Goal: Task Accomplishment & Management: Manage account settings

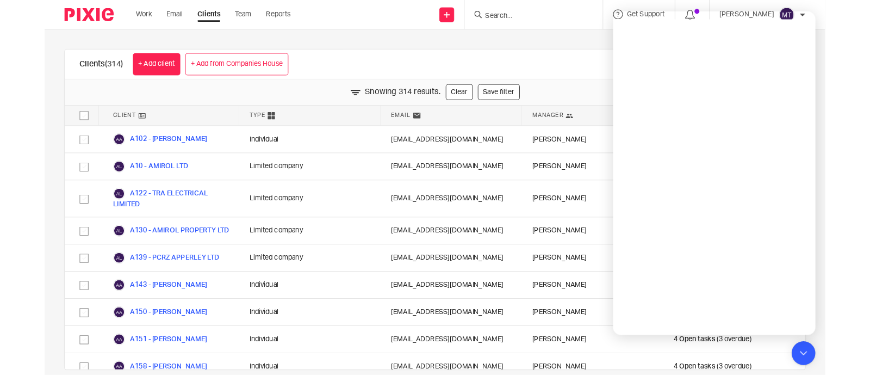
scroll to position [816, 0]
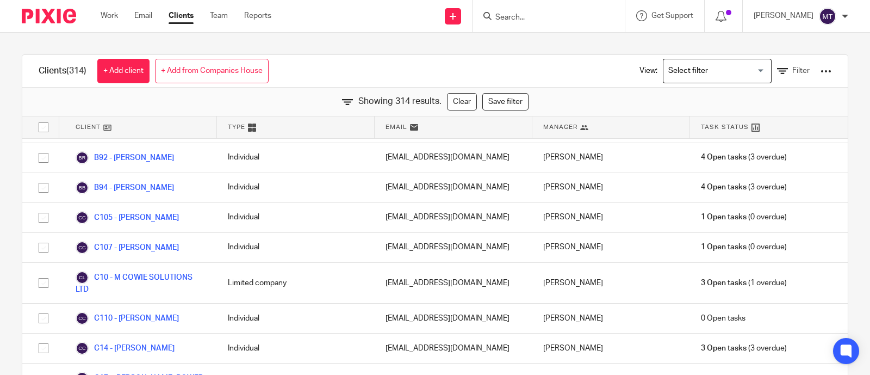
click at [106, 121] on div "Client" at bounding box center [138, 127] width 158 height 22
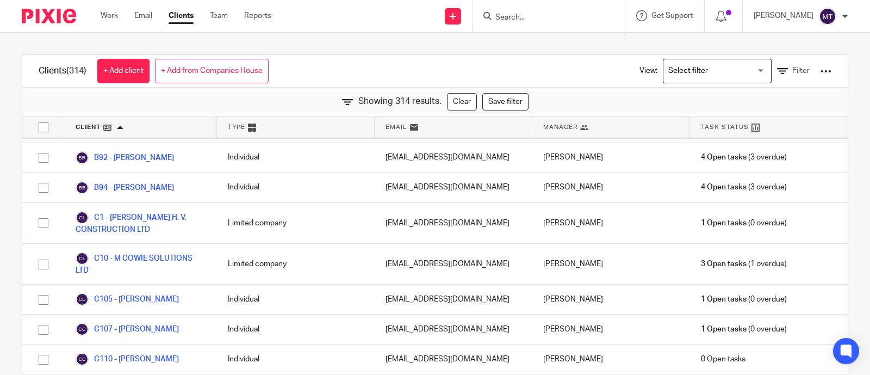
click at [106, 121] on div "Client" at bounding box center [138, 127] width 158 height 22
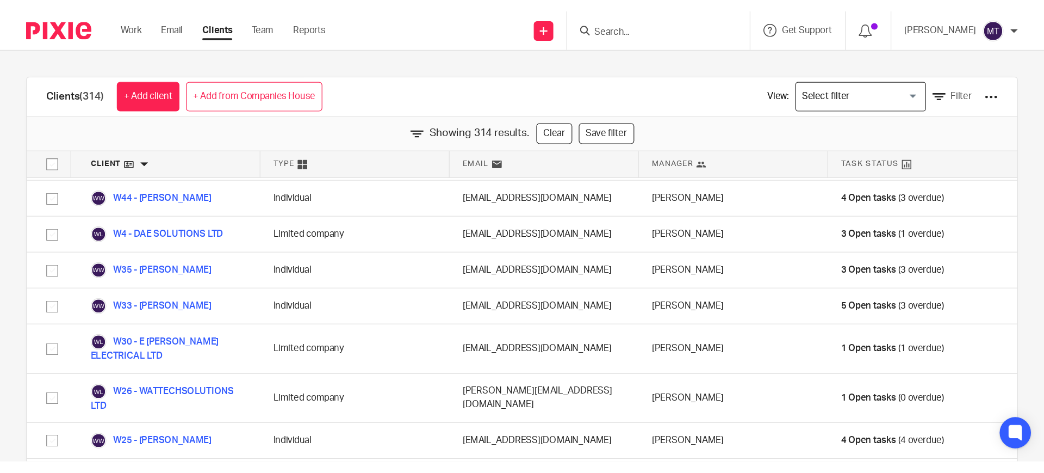
scroll to position [0, 0]
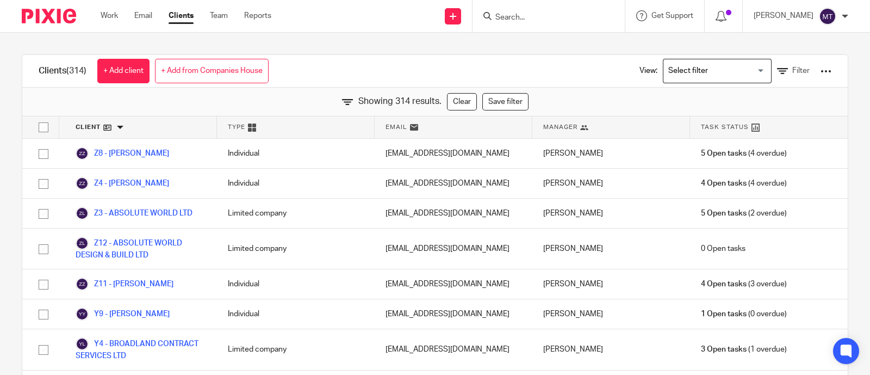
click at [98, 135] on div "Client" at bounding box center [138, 127] width 158 height 22
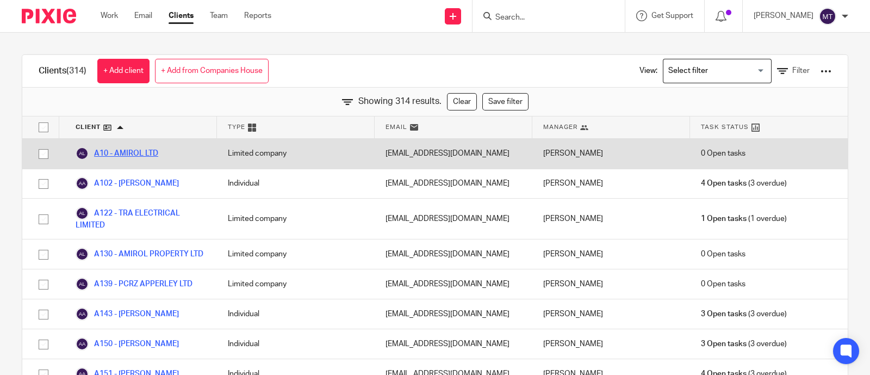
click at [130, 151] on link "A10 - AMIROL LTD" at bounding box center [117, 153] width 83 height 13
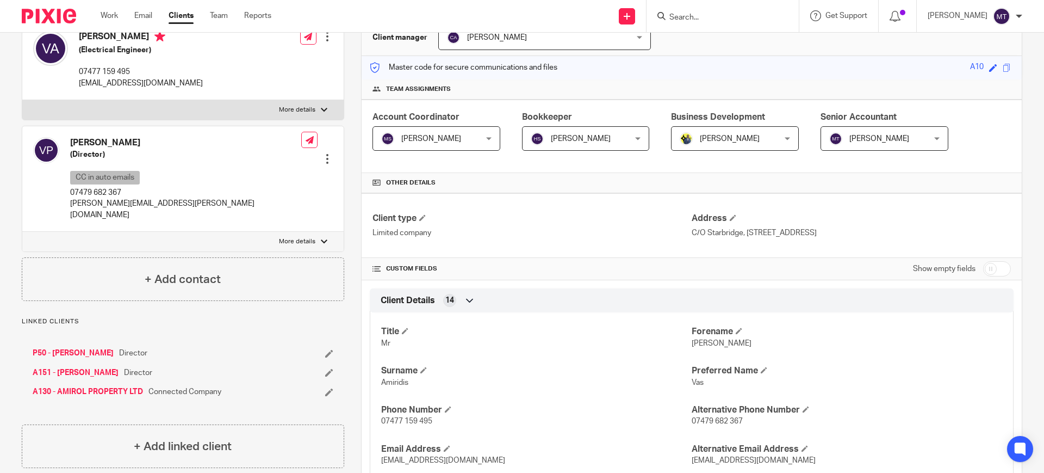
scroll to position [92, 0]
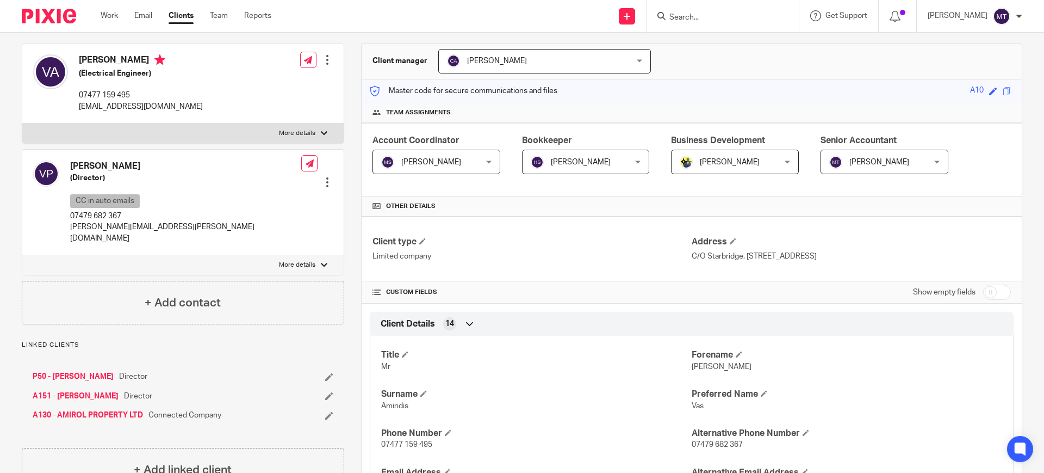
click at [986, 280] on div "Client type Limited company Address C/O Starbridge, 20-23 Woodside Place, Glasg…" at bounding box center [692, 248] width 660 height 65
click at [985, 288] on input "checkbox" at bounding box center [997, 291] width 28 height 15
checkbox input "true"
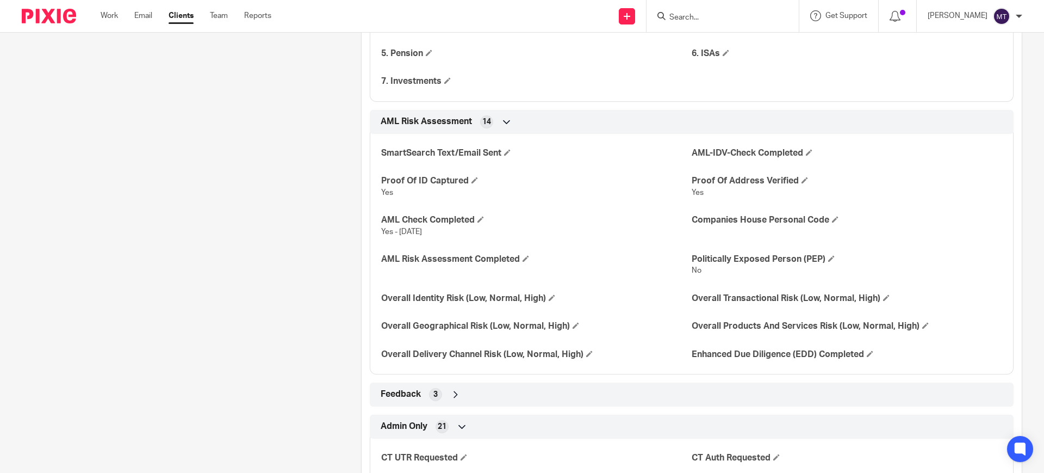
scroll to position [1928, 0]
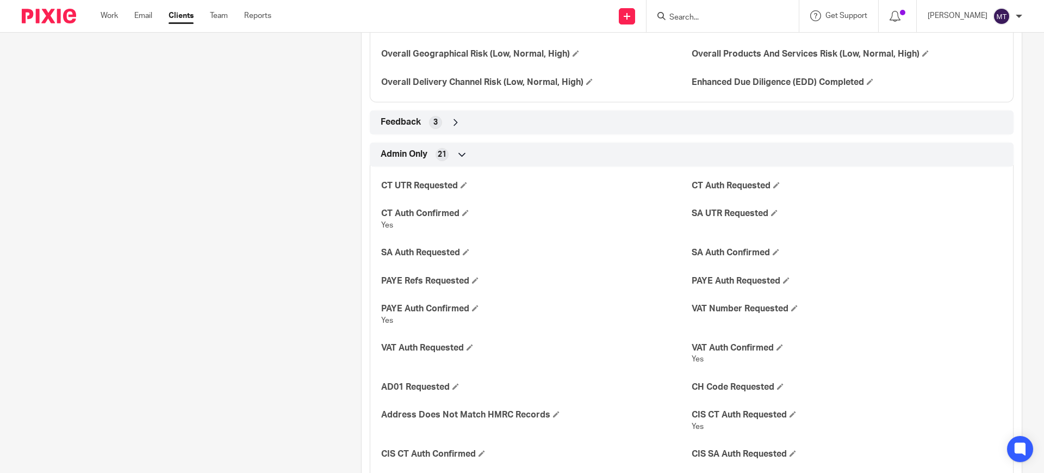
click at [456, 121] on icon at bounding box center [455, 122] width 11 height 11
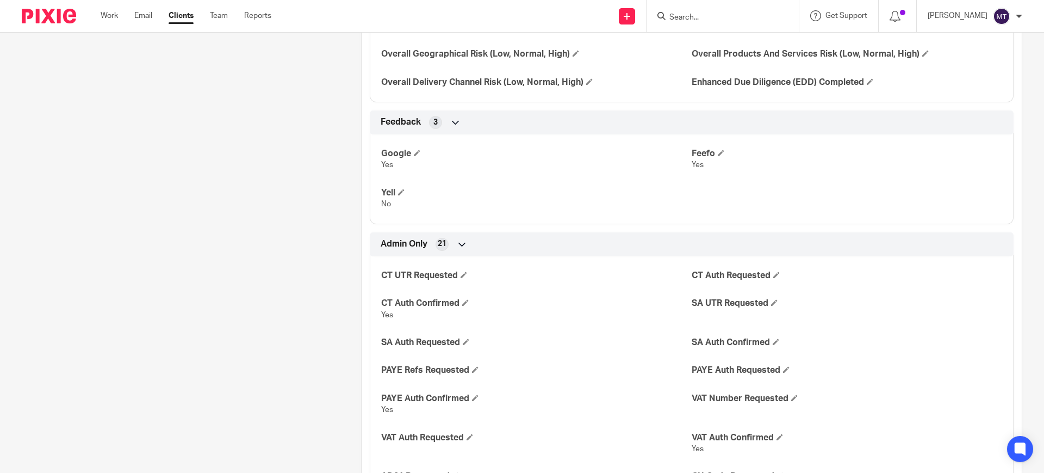
click at [456, 121] on icon at bounding box center [455, 122] width 11 height 11
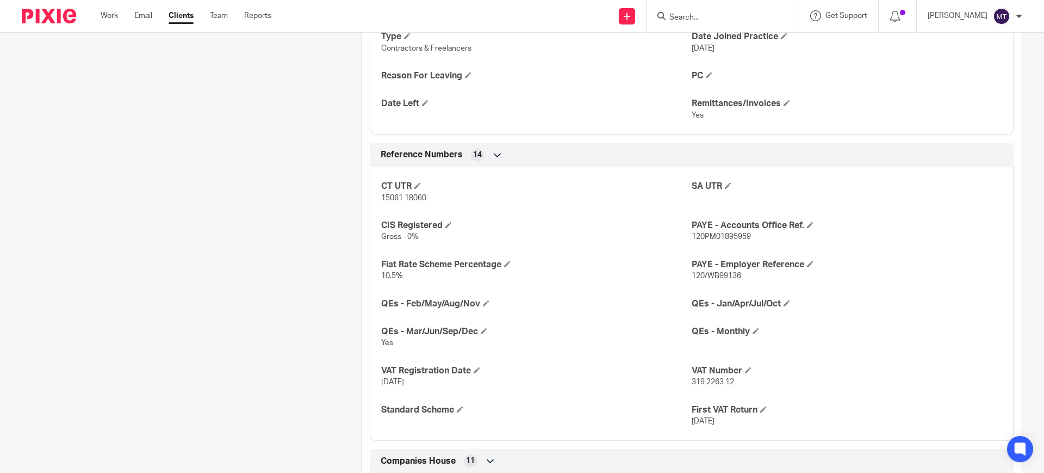
scroll to position [860, 0]
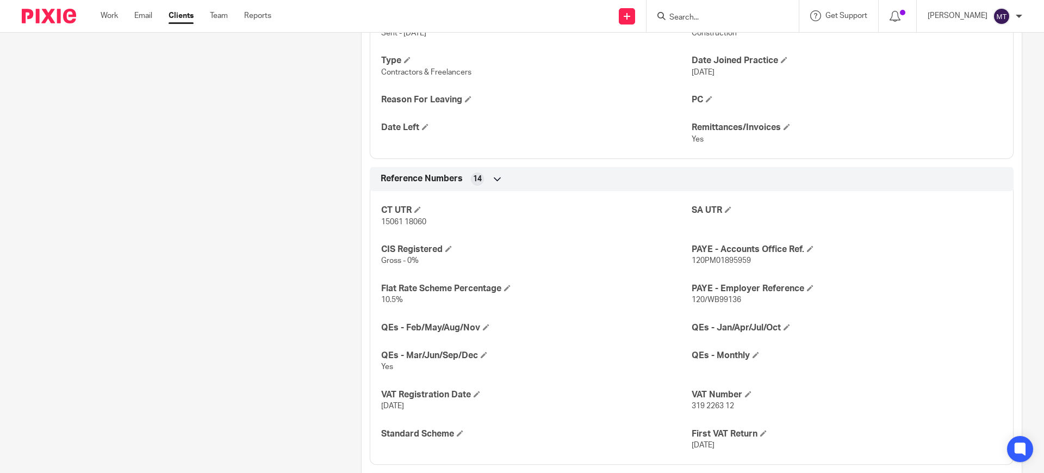
drag, startPoint x: 298, startPoint y: 252, endPoint x: 350, endPoint y: 26, distance: 232.2
click at [298, 251] on div "Client contacts Vasileios Amiridis (Electrical Engineer) 07477 159 495 vas@amir…" at bounding box center [174, 431] width 339 height 2351
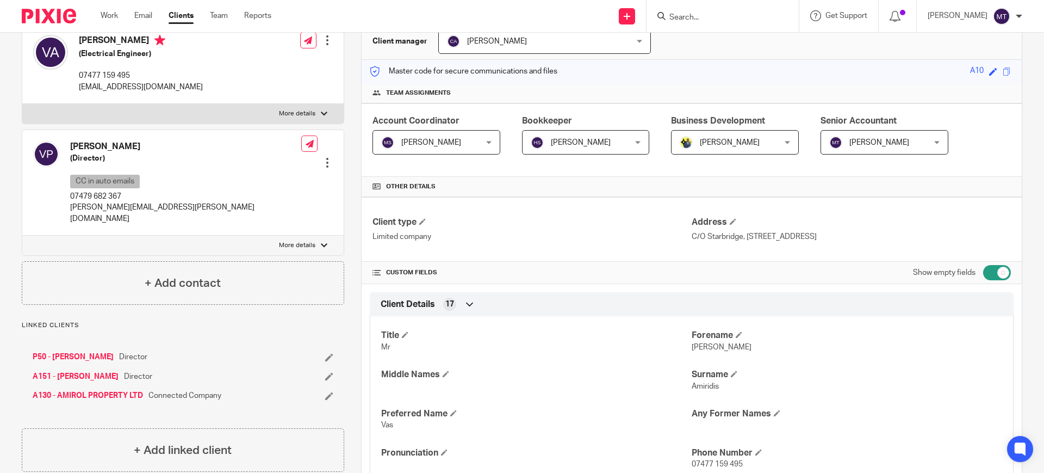
scroll to position [0, 0]
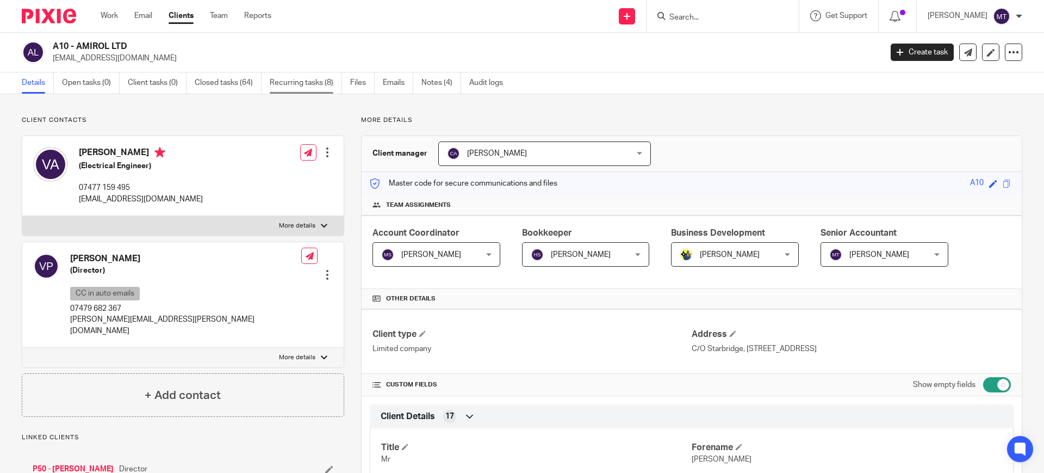
click at [292, 86] on link "Recurring tasks (8)" at bounding box center [306, 82] width 72 height 21
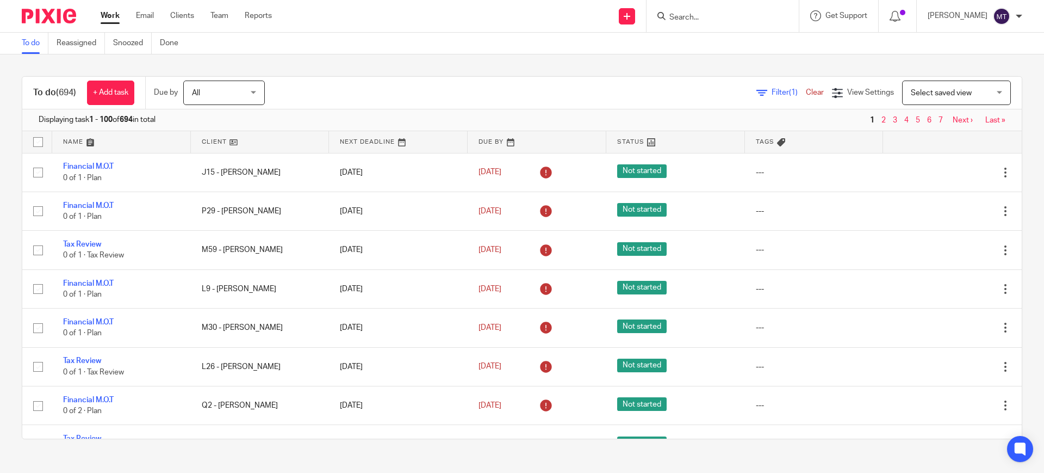
drag, startPoint x: 0, startPoint y: 0, endPoint x: 379, endPoint y: 83, distance: 387.5
click at [379, 83] on div "Filter (1) Clear View Settings View Settings (1) Filters Clear Save Manage save…" at bounding box center [653, 92] width 738 height 24
click at [219, 146] on link at bounding box center [260, 142] width 139 height 22
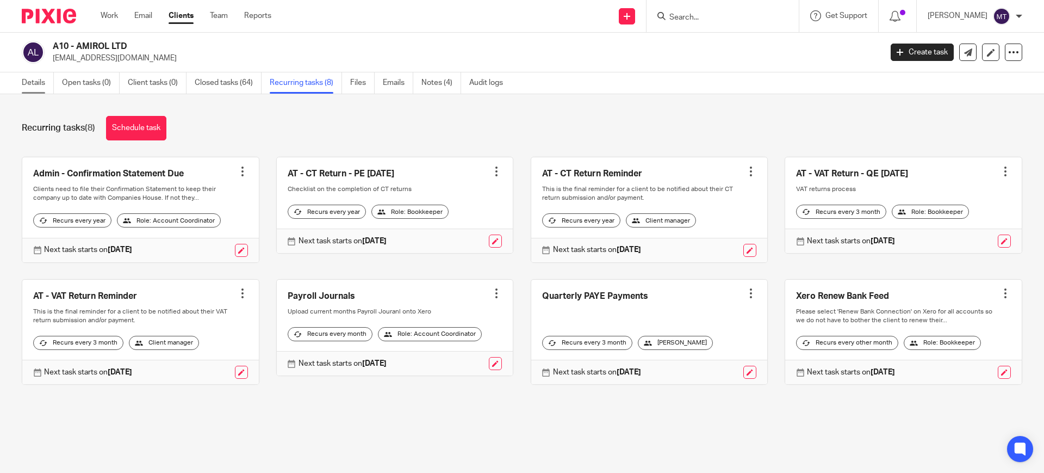
click at [33, 85] on link "Details" at bounding box center [38, 82] width 32 height 21
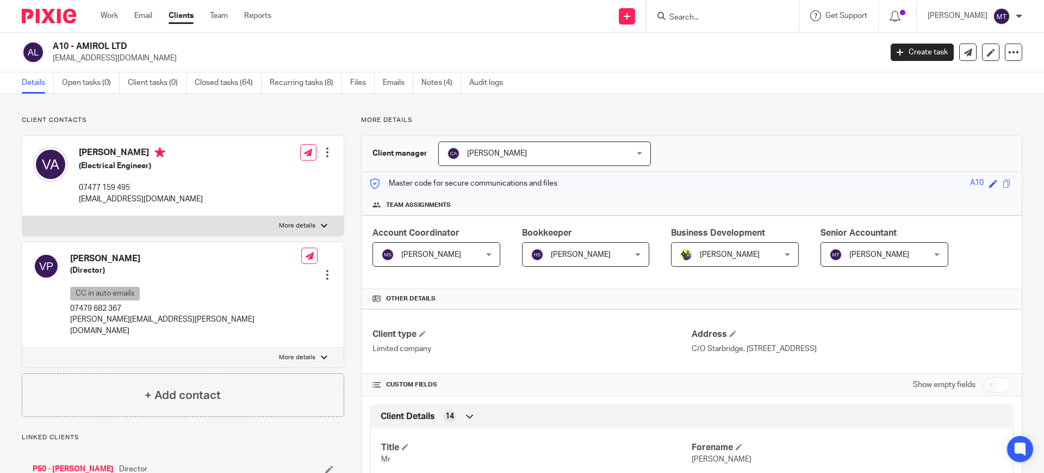
drag, startPoint x: 346, startPoint y: 165, endPoint x: 336, endPoint y: 111, distance: 55.5
click at [294, 83] on link "Recurring tasks (8)" at bounding box center [306, 82] width 72 height 21
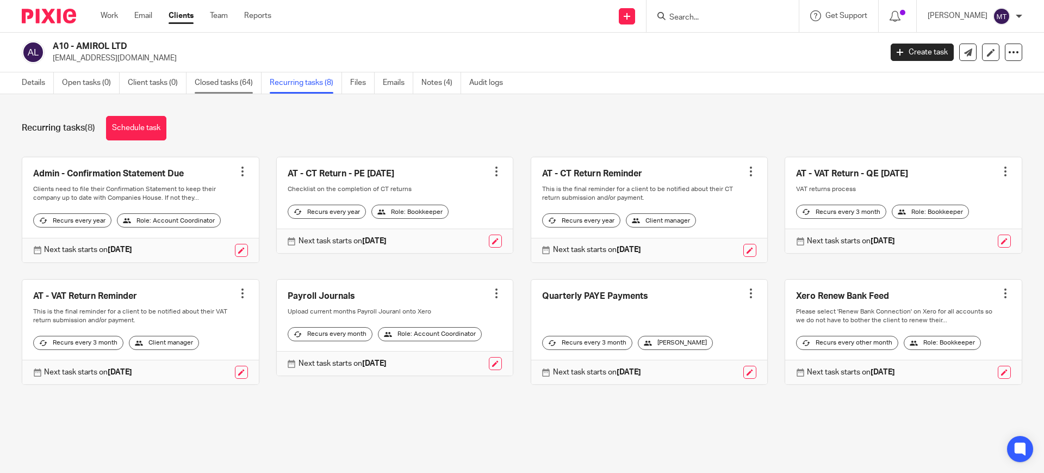
click at [230, 79] on link "Closed tasks (64)" at bounding box center [228, 82] width 67 height 21
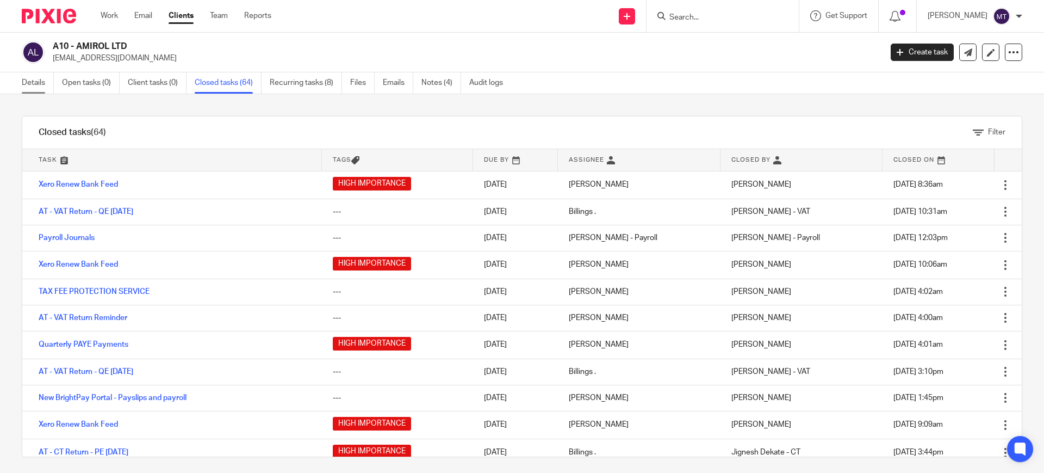
click at [29, 84] on link "Details" at bounding box center [38, 82] width 32 height 21
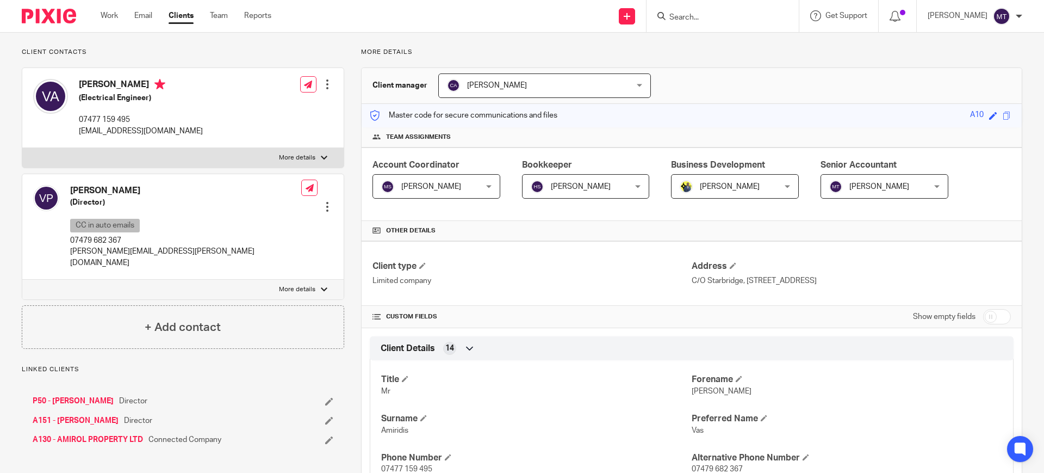
scroll to position [272, 0]
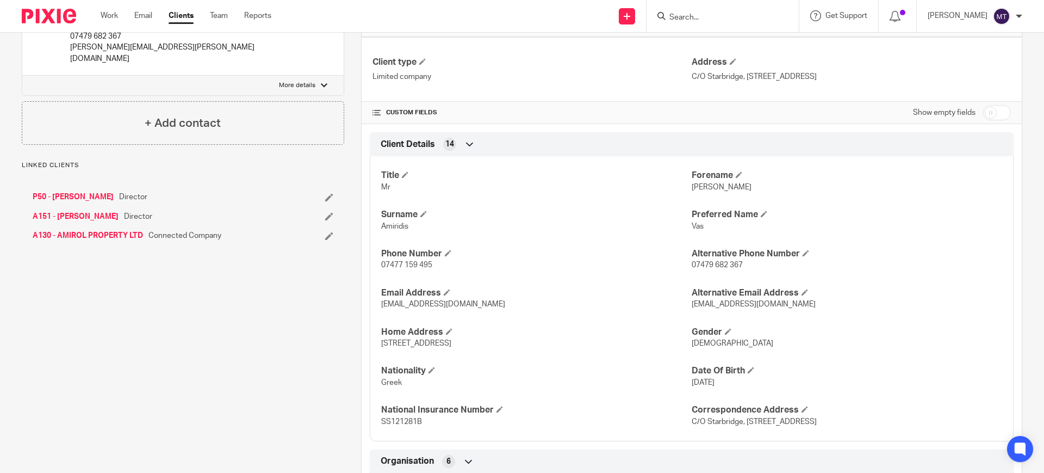
click at [987, 120] on div "Show empty fields" at bounding box center [962, 113] width 98 height 22
click at [987, 115] on input "checkbox" at bounding box center [997, 112] width 28 height 15
checkbox input "true"
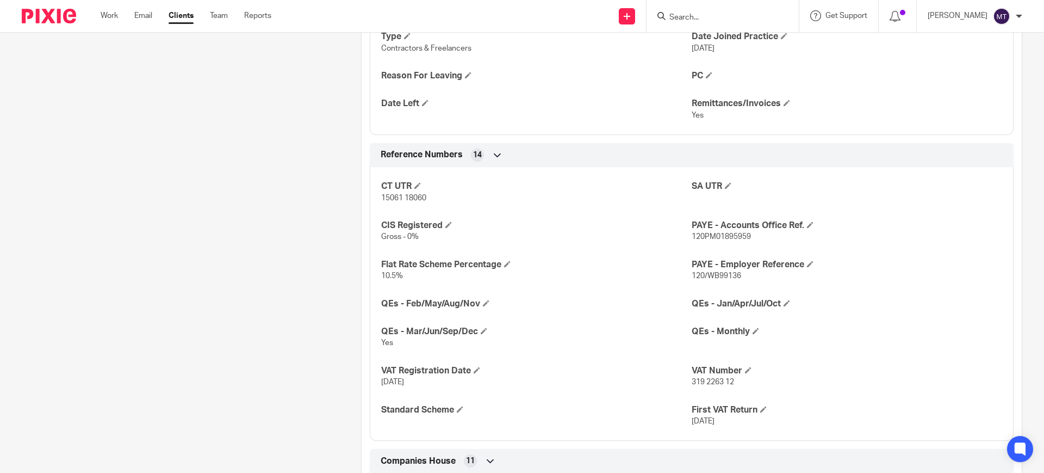
scroll to position [952, 0]
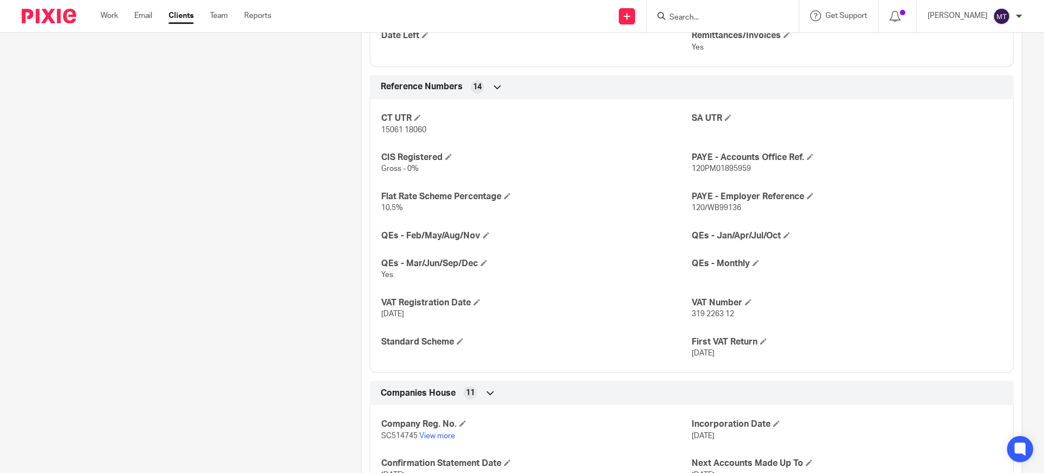
drag, startPoint x: 948, startPoint y: 219, endPoint x: 1019, endPoint y: 187, distance: 78.9
click at [948, 219] on div "CT UTR 15061 18060 SA UTR CIS Registered Gross - 0% PAYE - Accounts Office Ref.…" at bounding box center [692, 232] width 644 height 282
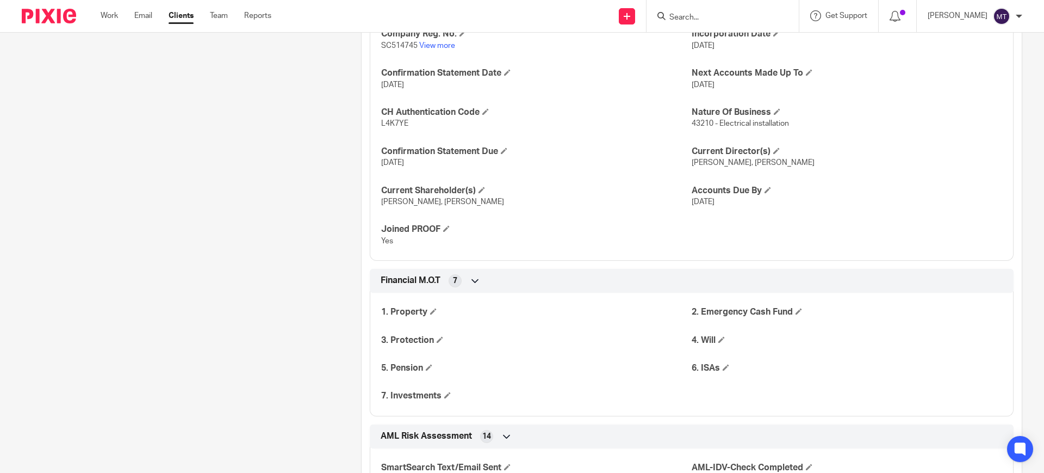
scroll to position [1456, 0]
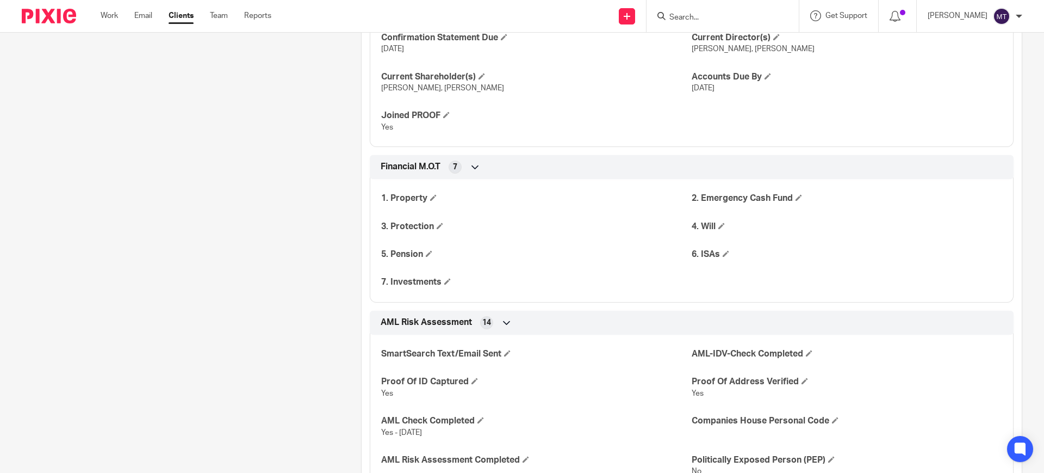
click at [479, 164] on div "Financial M.O.T 7" at bounding box center [692, 167] width 628 height 18
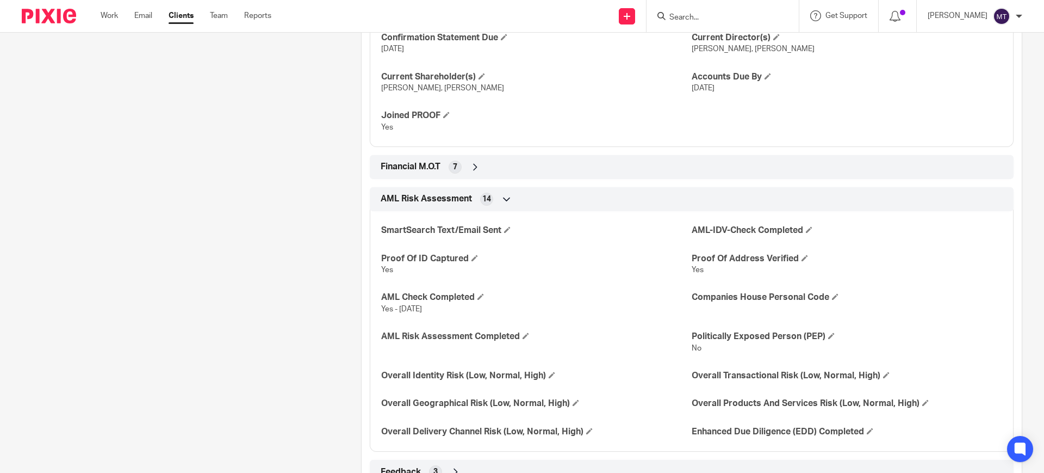
click at [479, 164] on div "Financial M.O.T 7" at bounding box center [692, 167] width 628 height 18
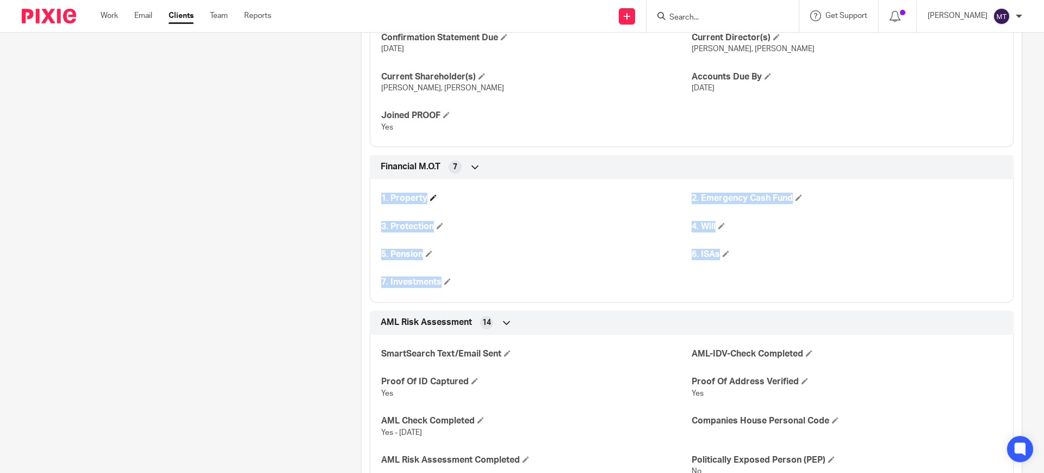
click at [460, 201] on h4 "1. Property" at bounding box center [536, 198] width 311 height 11
click at [447, 199] on h4 "1. Property" at bounding box center [536, 198] width 311 height 11
click at [430, 195] on span at bounding box center [433, 197] width 7 height 7
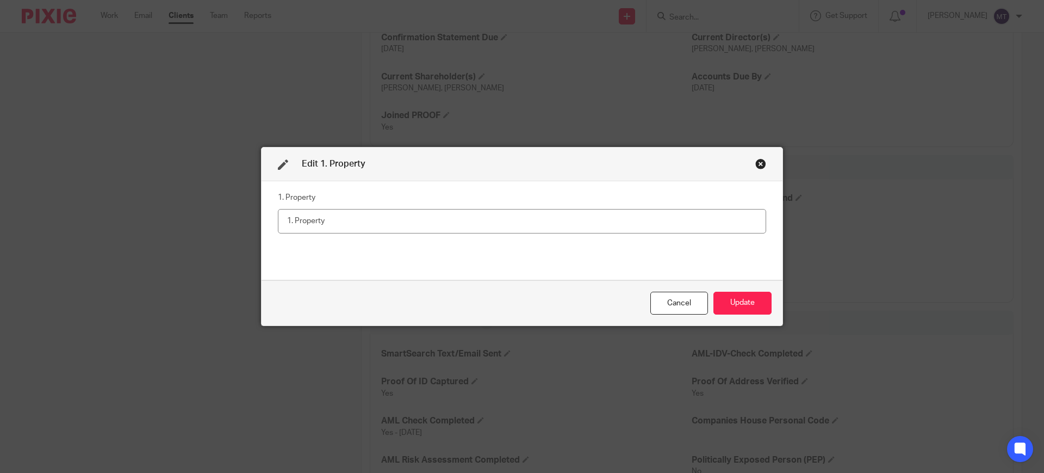
click at [422, 236] on div "1. Property" at bounding box center [522, 230] width 488 height 82
click at [462, 214] on input "text" at bounding box center [522, 221] width 488 height 24
type input "Yes - owns property with mortgage"
click at [740, 301] on button "Update" at bounding box center [743, 303] width 58 height 23
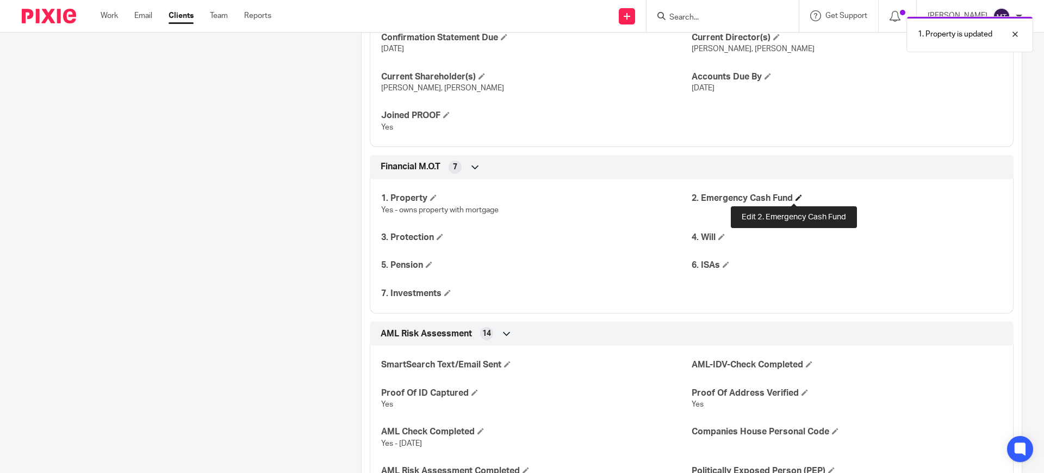
click at [796, 197] on span at bounding box center [799, 197] width 7 height 7
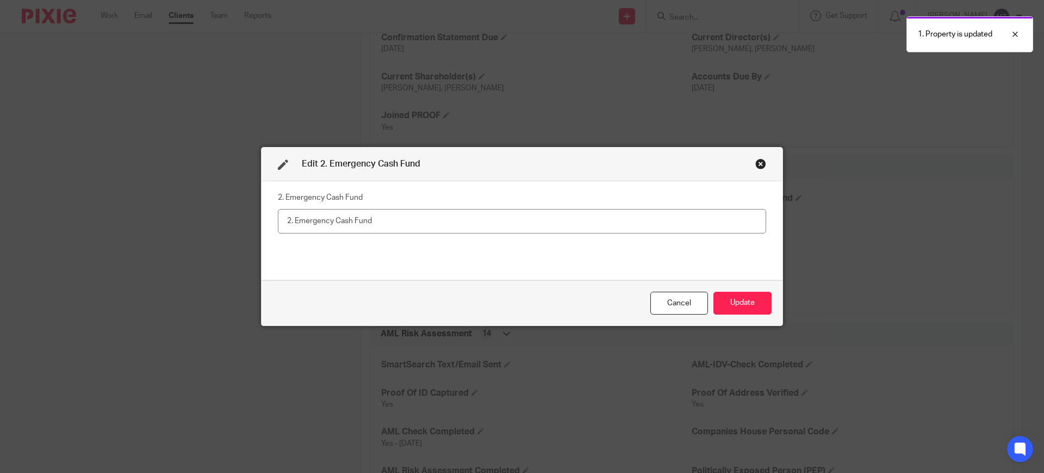
click at [447, 220] on input "text" at bounding box center [522, 221] width 488 height 24
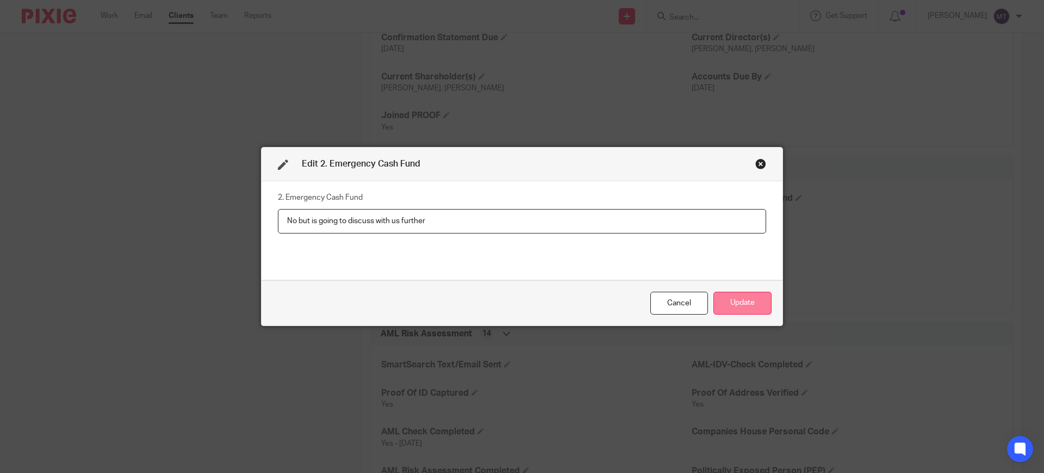
type input "No but is going to discuss with us further"
click at [745, 301] on button "Update" at bounding box center [743, 303] width 58 height 23
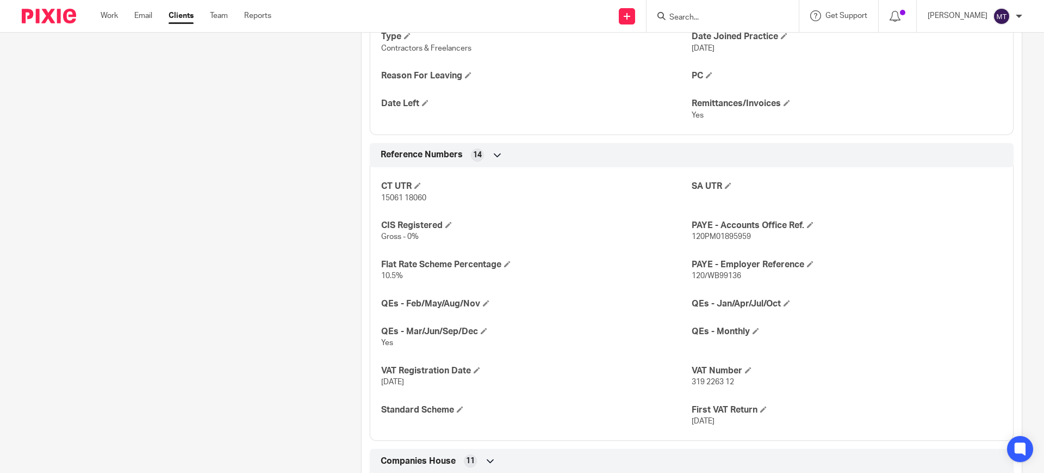
scroll to position [1292, 0]
